Goal: Information Seeking & Learning: Understand process/instructions

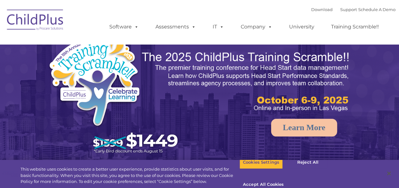
select select "MEDIUM"
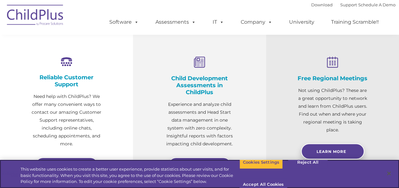
scroll to position [228, 0]
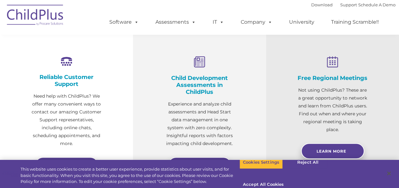
click at [195, 77] on h4 "Child Development Assessments in ChildPlus" at bounding box center [200, 85] width 70 height 21
click at [200, 63] on icon at bounding box center [200, 62] width 70 height 12
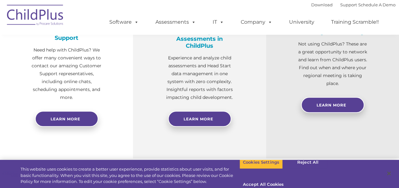
scroll to position [288, 0]
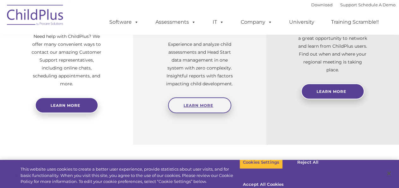
click at [198, 99] on link "Learn More" at bounding box center [199, 105] width 63 height 16
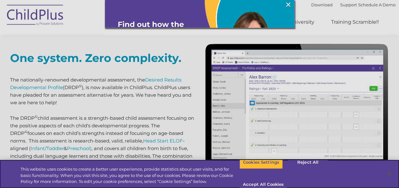
scroll to position [248, 0]
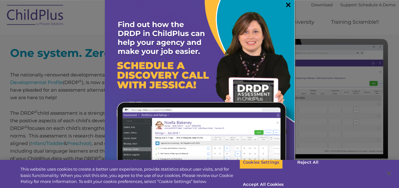
click at [285, 7] on link "×" at bounding box center [288, 5] width 7 height 6
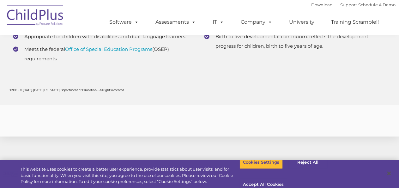
scroll to position [2561, 0]
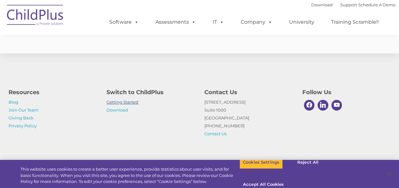
click at [130, 103] on link "Getting Started" at bounding box center [122, 101] width 32 height 5
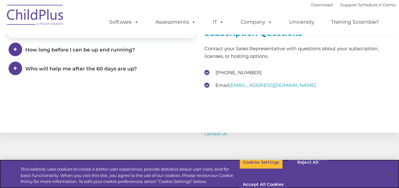
scroll to position [1030, 0]
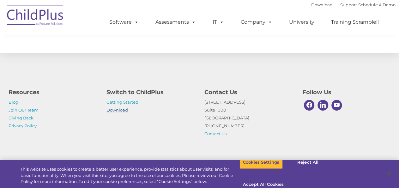
click at [117, 110] on link "Download" at bounding box center [116, 109] width 21 height 5
